Goal: Task Accomplishment & Management: Complete application form

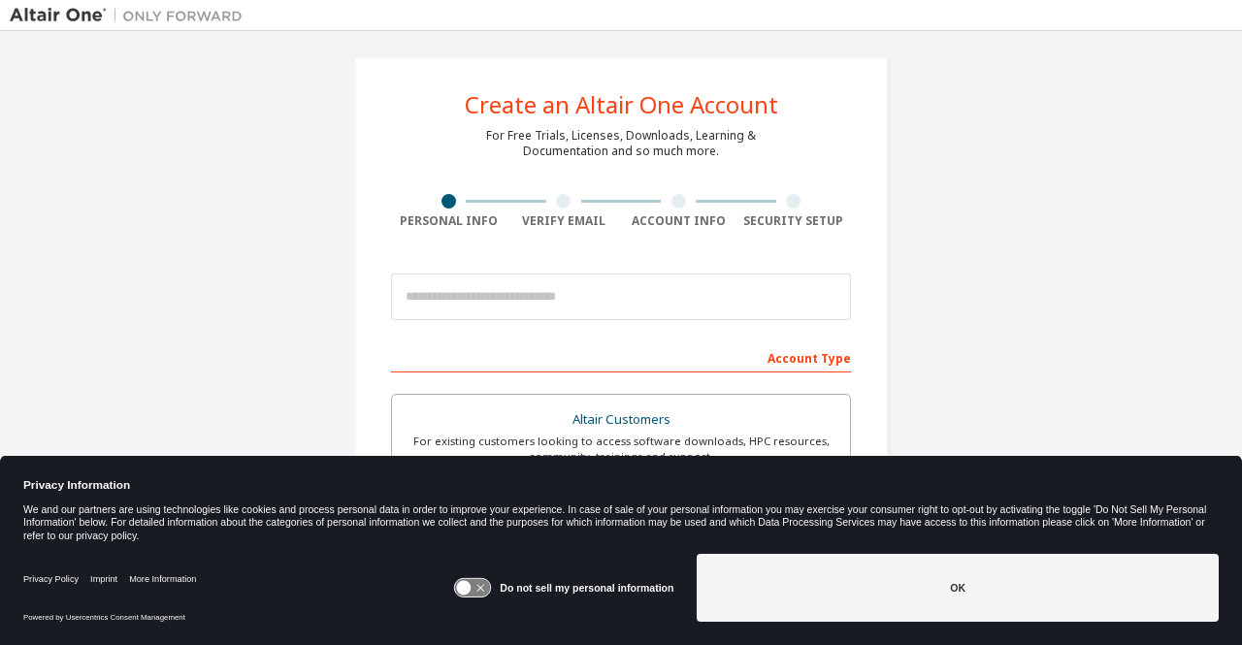
scroll to position [8, 0]
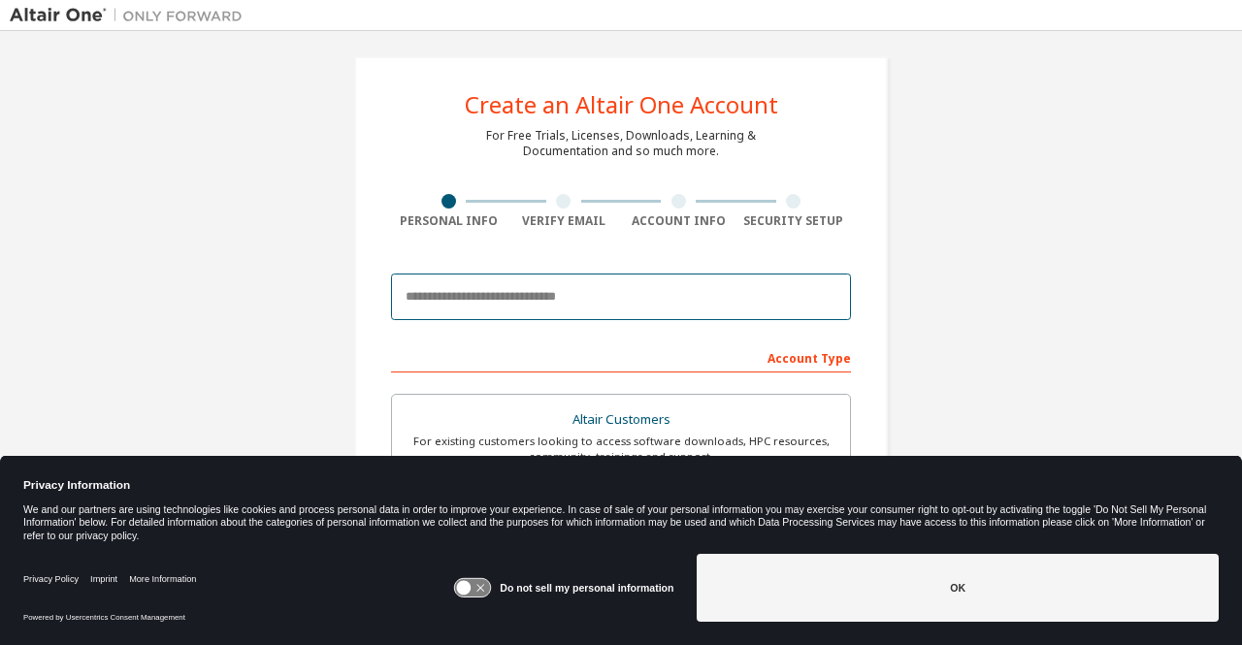
click at [707, 285] on input "email" at bounding box center [621, 297] width 460 height 47
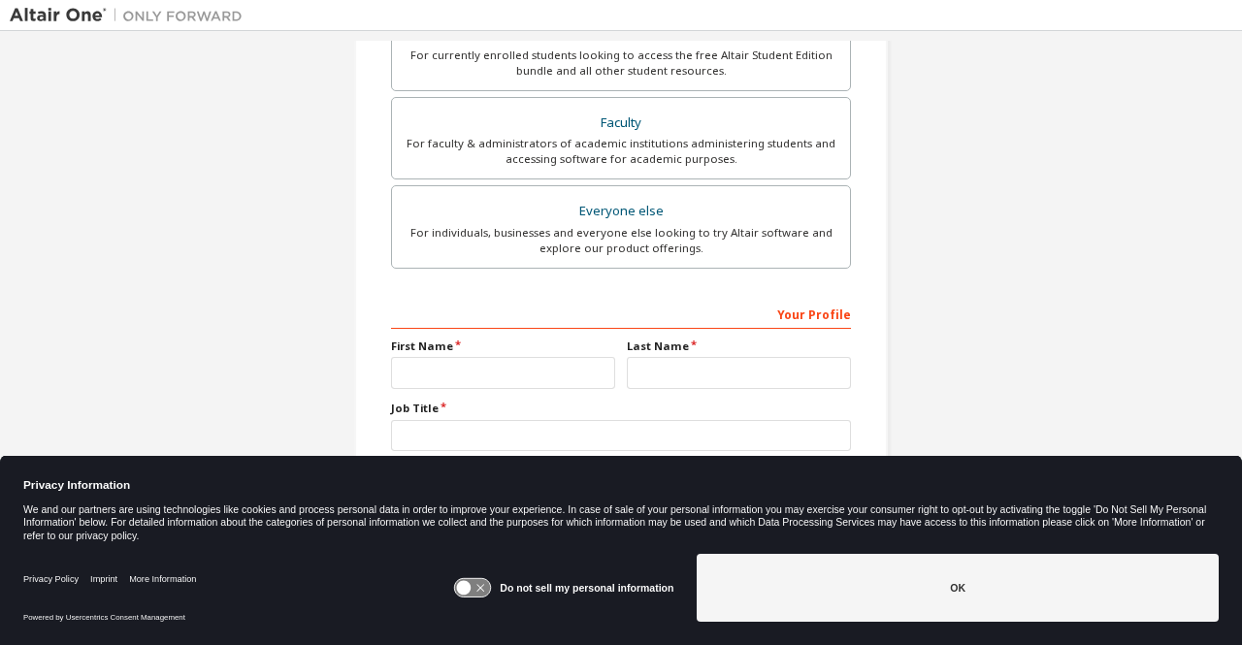
scroll to position [0, 0]
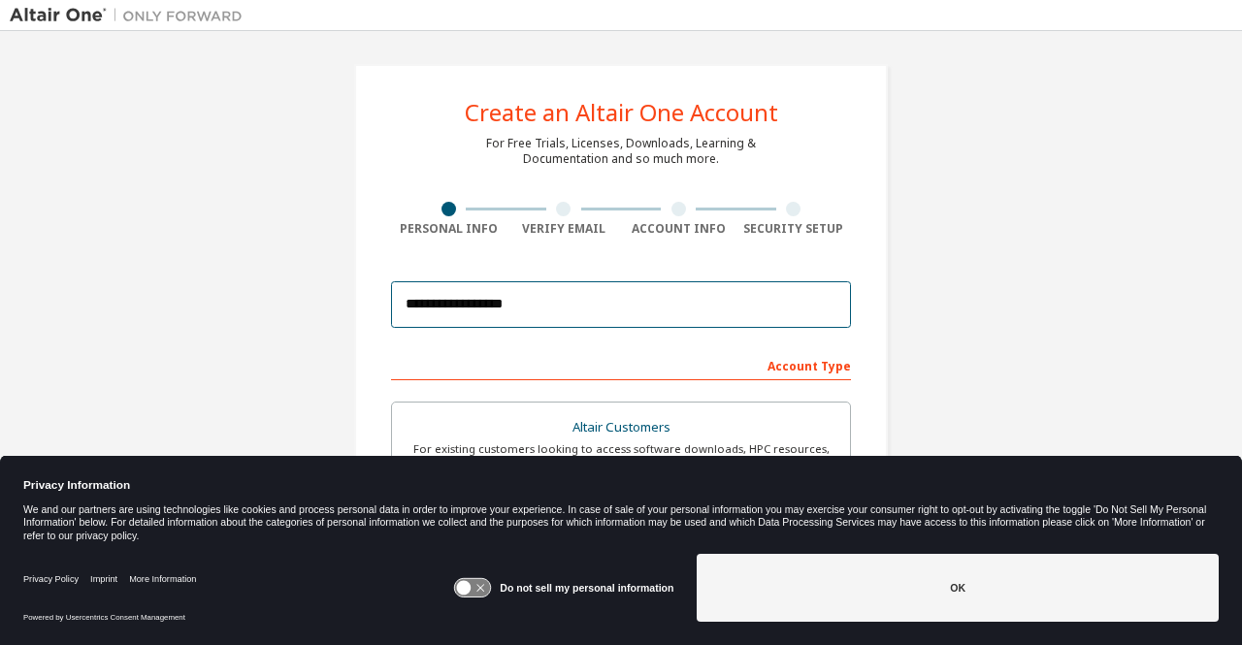
type input "**********"
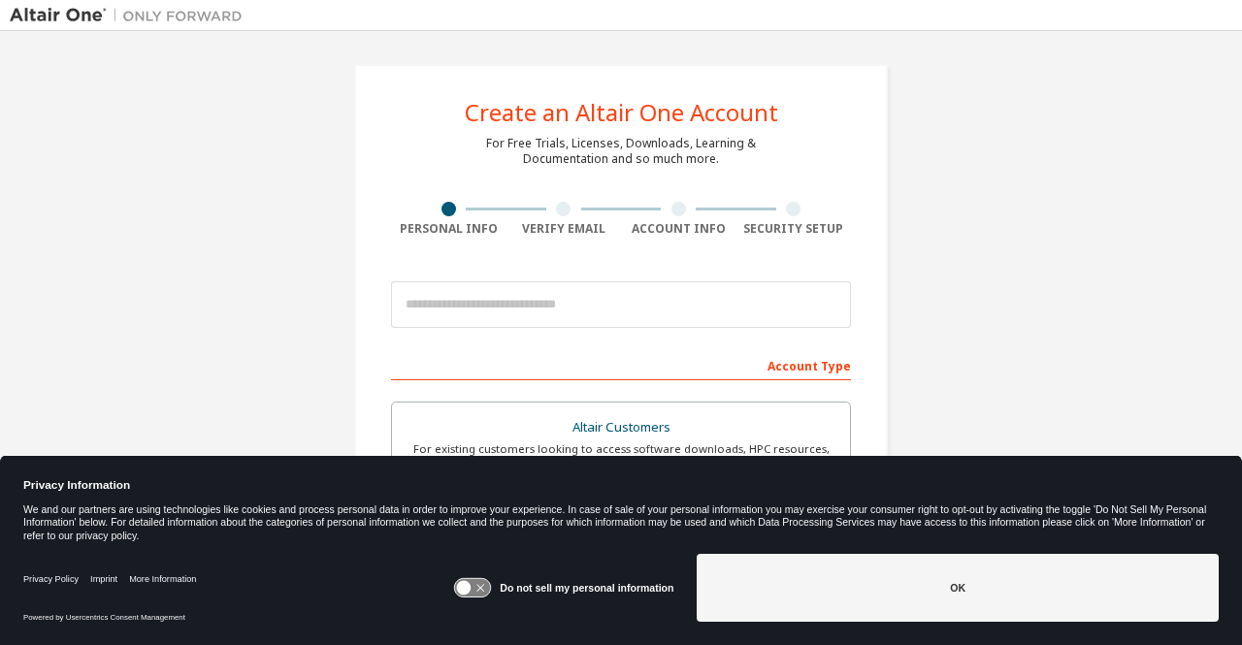
click at [465, 586] on icon at bounding box center [464, 588] width 15 height 15
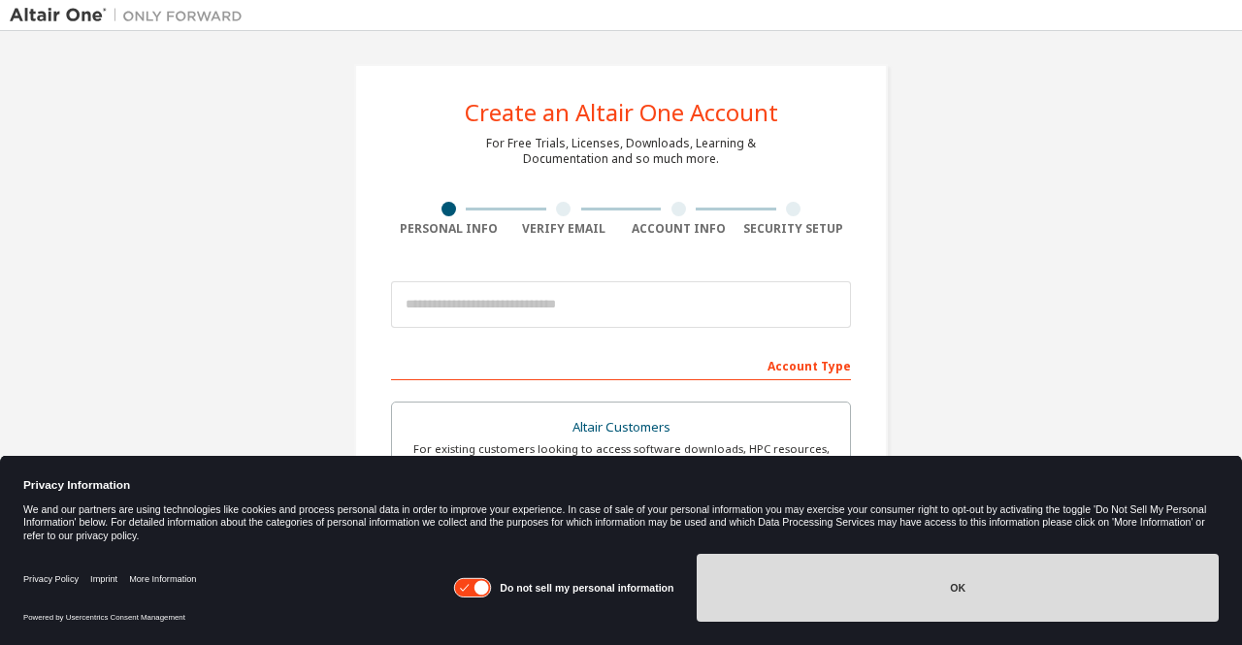
click at [842, 568] on button "OK" at bounding box center [958, 588] width 522 height 68
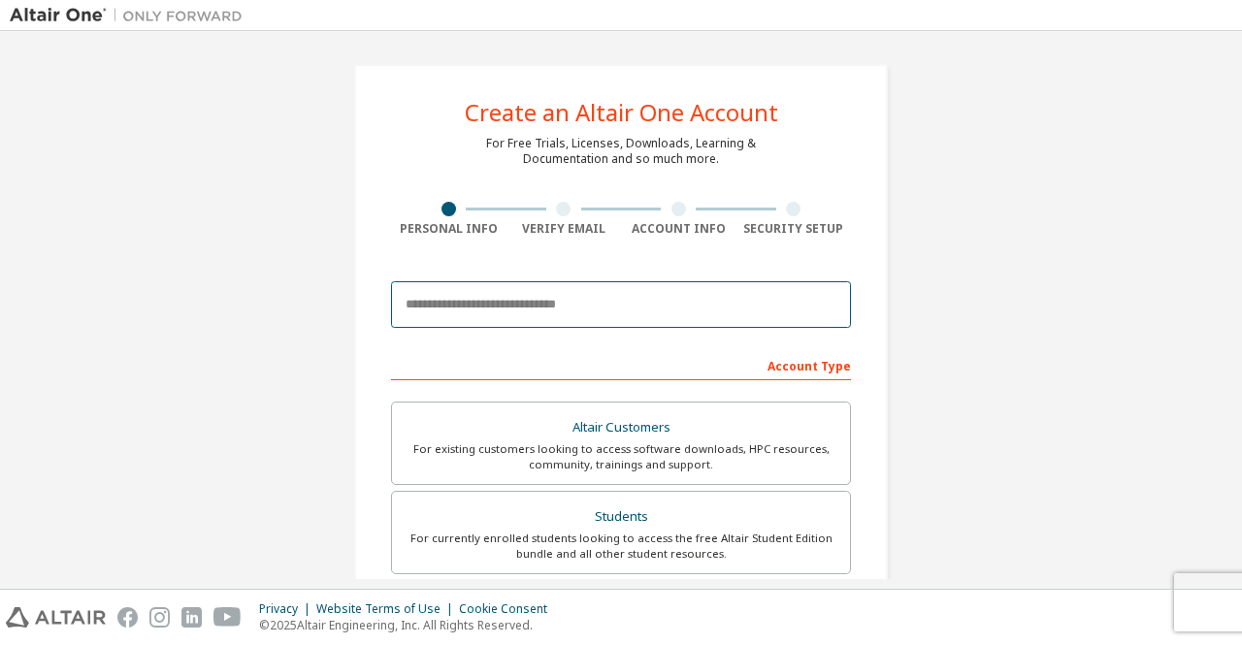
click at [574, 300] on input "email" at bounding box center [621, 304] width 460 height 47
type input "**********"
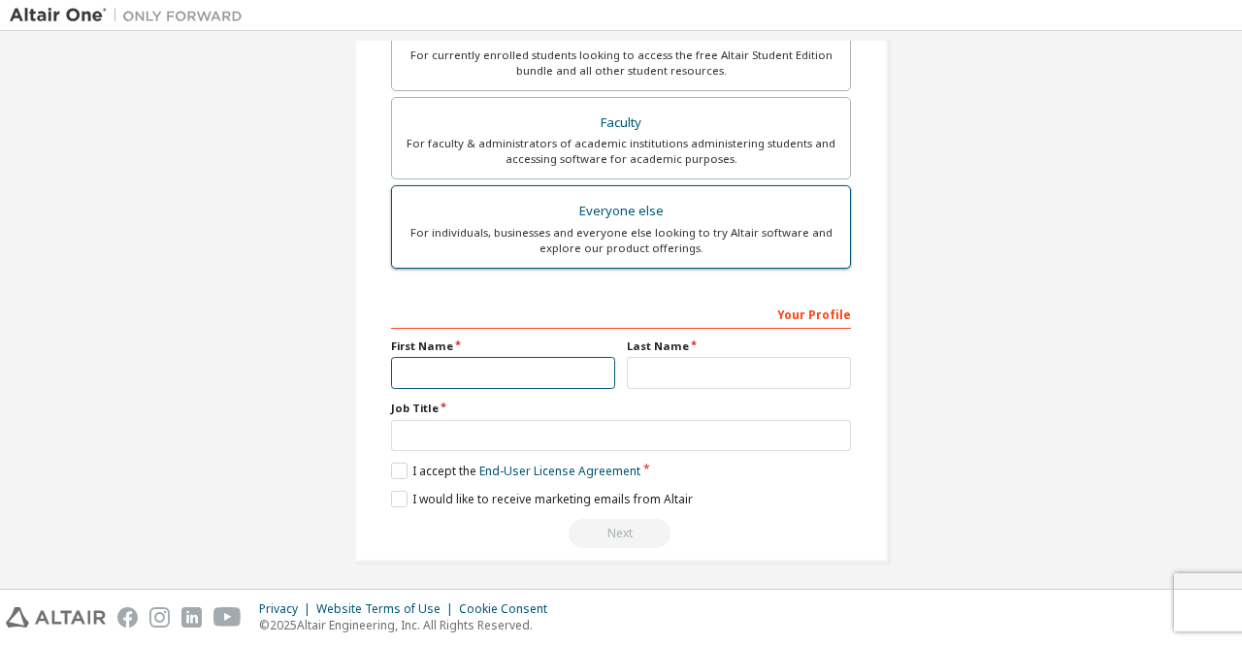
scroll to position [239, 0]
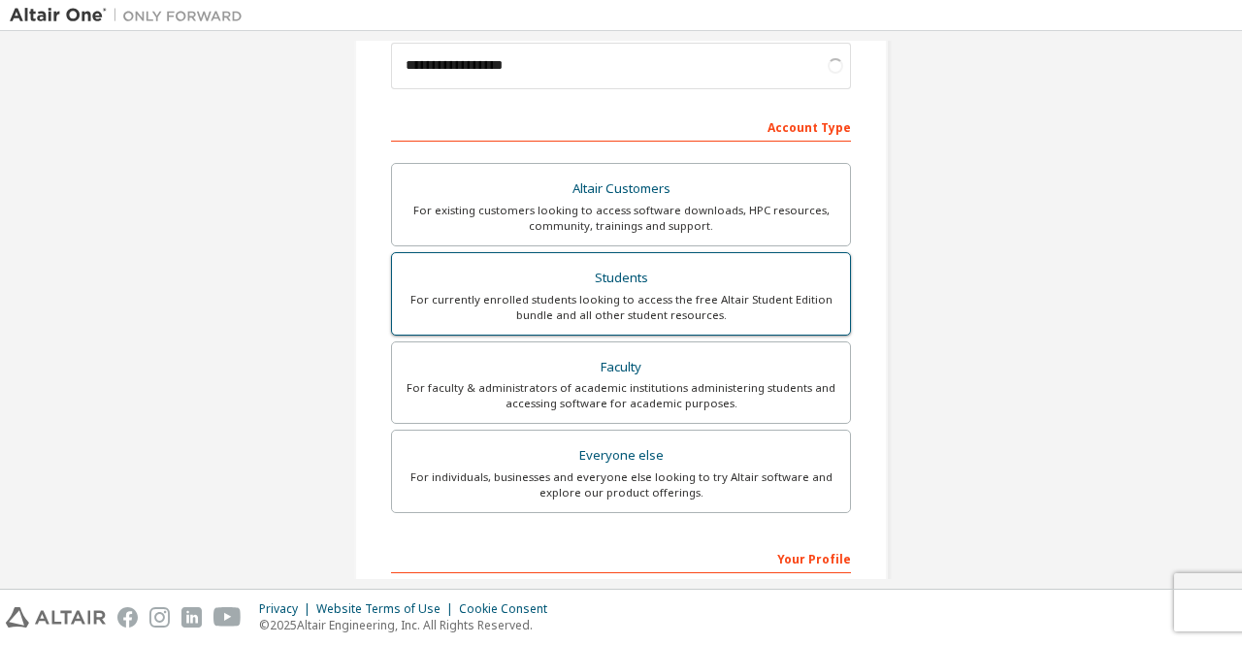
click at [524, 308] on div "For currently enrolled students looking to access the free Altair Student Editi…" at bounding box center [621, 307] width 435 height 31
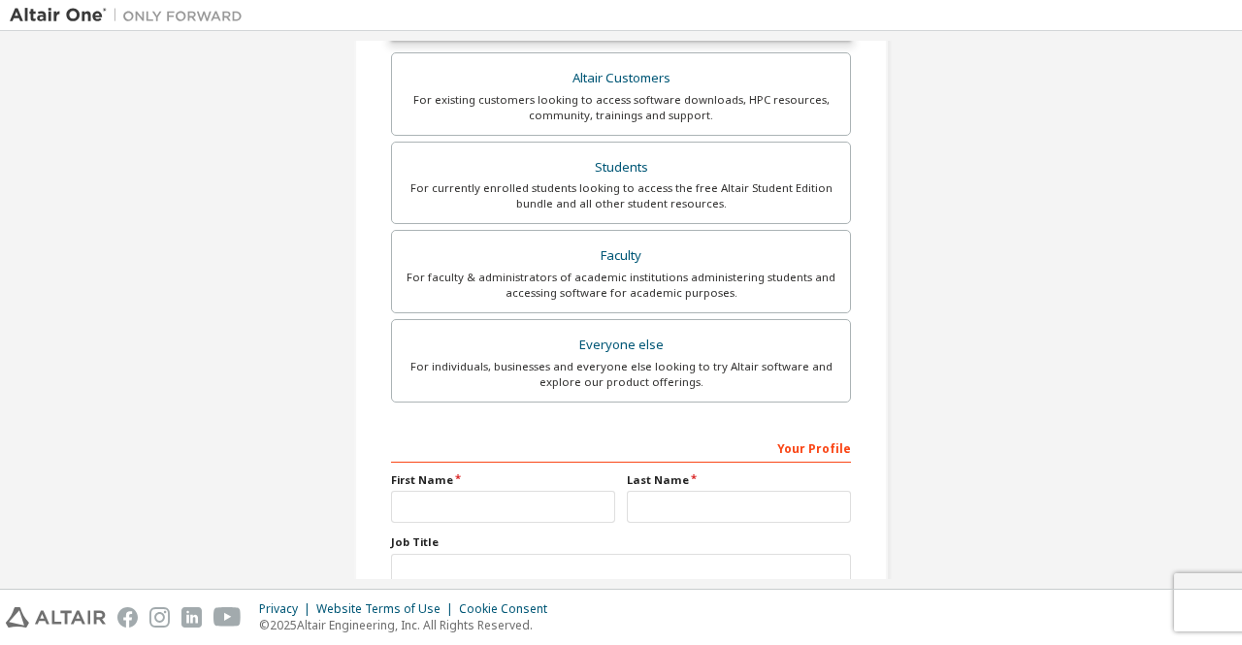
scroll to position [419, 0]
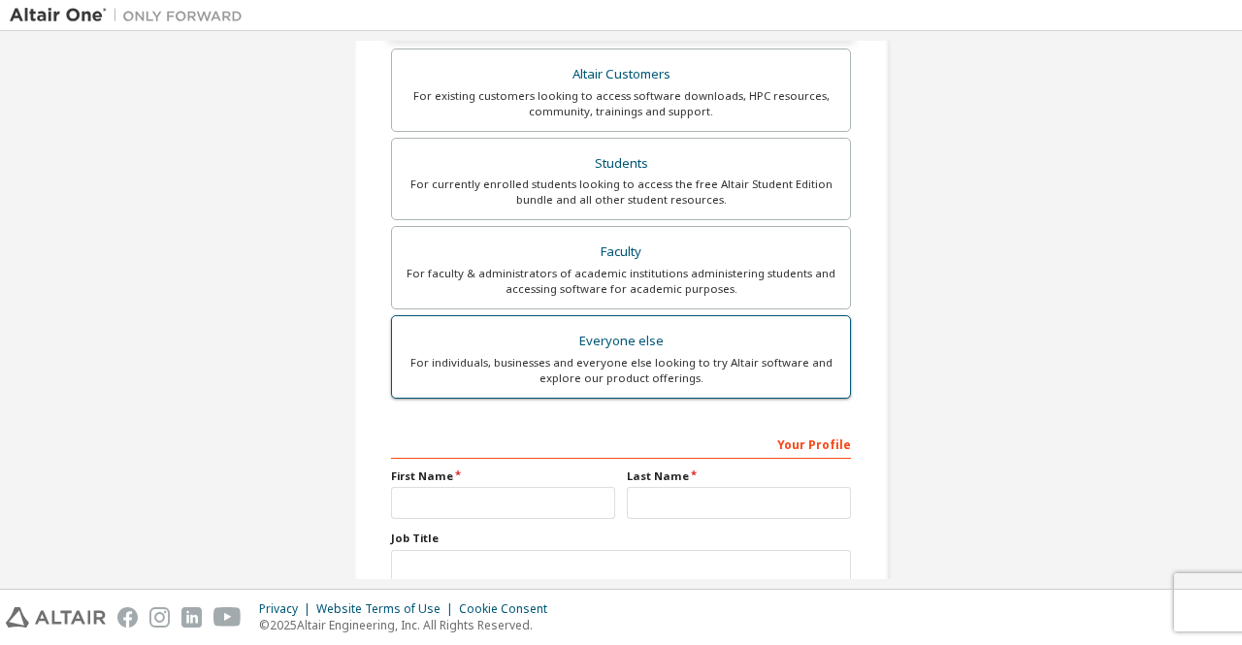
click at [471, 337] on div "Everyone else" at bounding box center [621, 341] width 435 height 27
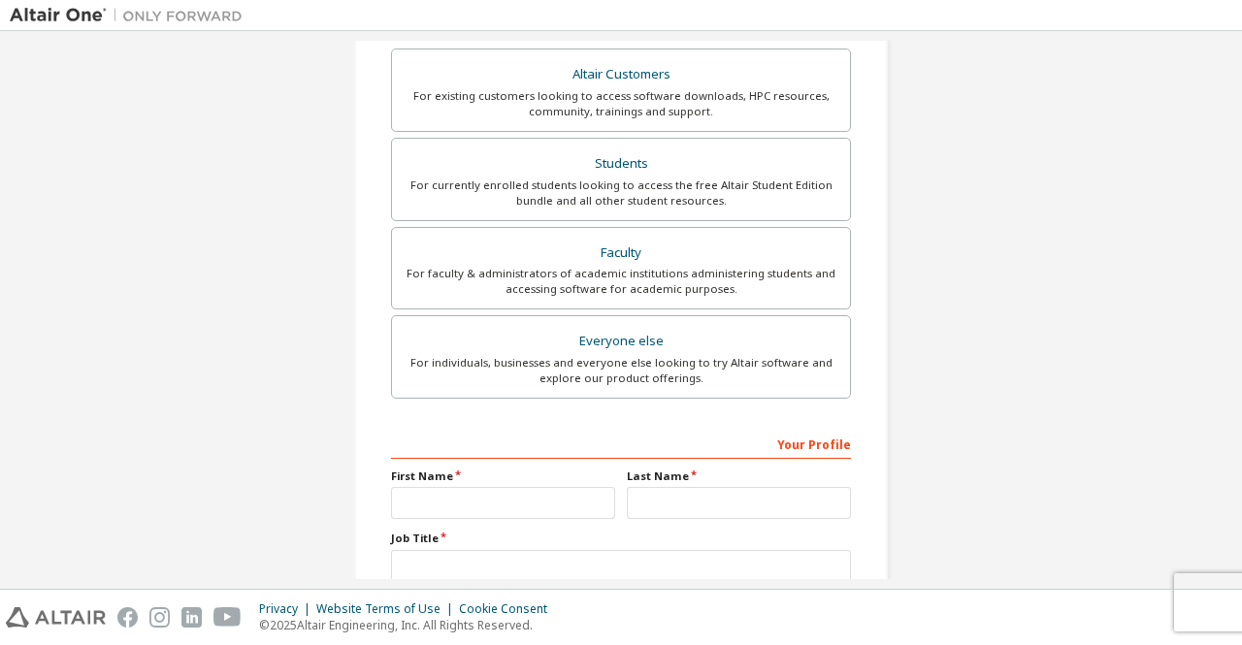
scroll to position [483, 0]
